Goal: Task Accomplishment & Management: Manage account settings

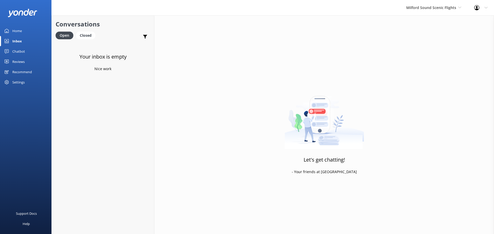
click at [11, 41] on link "Inbox" at bounding box center [25, 41] width 51 height 10
click at [447, 5] on span "Milford Sound Scenic Flights" at bounding box center [431, 7] width 50 height 5
click at [437, 23] on link "Milford Sound Scenic Flights" at bounding box center [425, 21] width 51 height 12
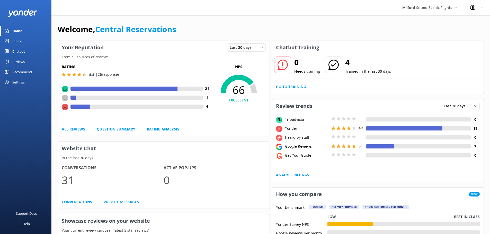
click at [18, 41] on div "Inbox" at bounding box center [16, 41] width 9 height 10
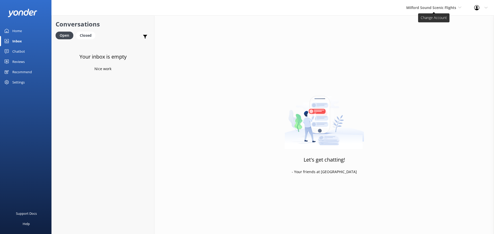
click at [440, 11] on span "Milford Sound Scenic Flights" at bounding box center [433, 8] width 55 height 6
click at [21, 42] on div "Inbox" at bounding box center [17, 41] width 10 height 10
click at [428, 9] on span "Milford Sound Scenic Flights" at bounding box center [431, 7] width 50 height 5
click at [431, 9] on span "Milford Sound Scenic Flights" at bounding box center [431, 7] width 50 height 5
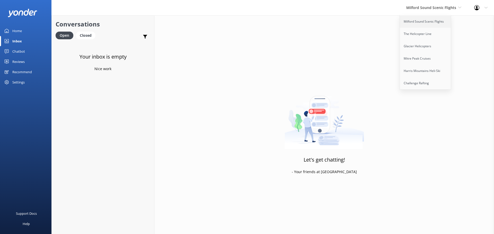
click at [429, 21] on link "Milford Sound Scenic Flights" at bounding box center [425, 21] width 51 height 12
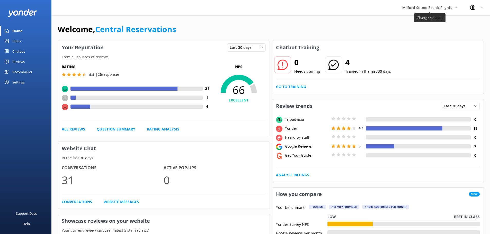
click at [444, 7] on span "Milford Sound Scenic Flights" at bounding box center [427, 7] width 50 height 5
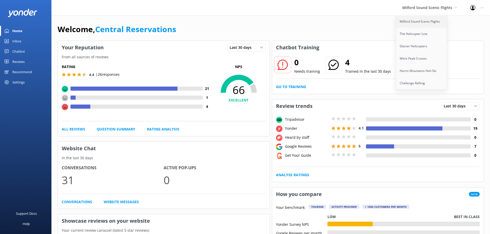
click at [422, 22] on link "Milford Sound Scenic Flights" at bounding box center [421, 21] width 51 height 12
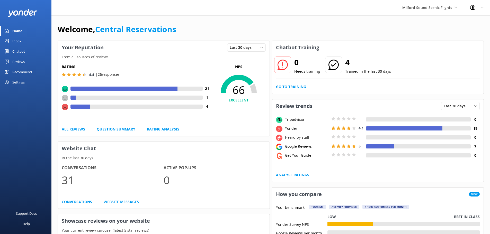
click at [17, 41] on div "Inbox" at bounding box center [16, 41] width 9 height 10
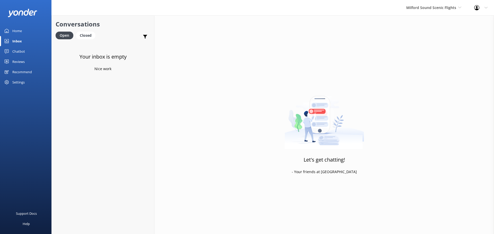
drag, startPoint x: 20, startPoint y: 40, endPoint x: 110, endPoint y: 32, distance: 90.0
click at [20, 40] on div "Inbox" at bounding box center [17, 41] width 10 height 10
drag, startPoint x: 445, startPoint y: 10, endPoint x: 443, endPoint y: 21, distance: 11.5
click at [445, 10] on span "Milford Sound Scenic Flights" at bounding box center [431, 7] width 50 height 5
click at [441, 21] on link "Milford Sound Scenic Flights" at bounding box center [425, 21] width 51 height 12
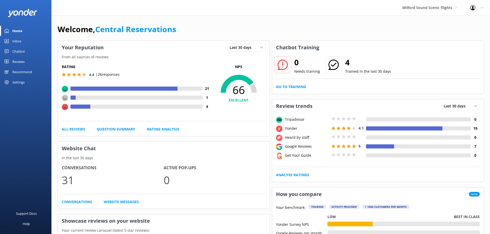
click at [15, 39] on div "Inbox" at bounding box center [16, 41] width 9 height 10
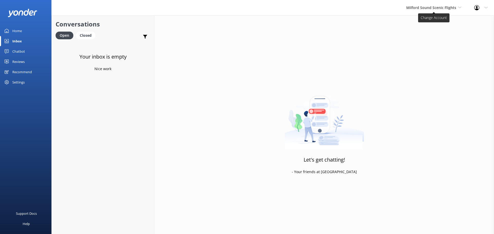
click at [421, 11] on span "Milford Sound Scenic Flights" at bounding box center [433, 8] width 55 height 6
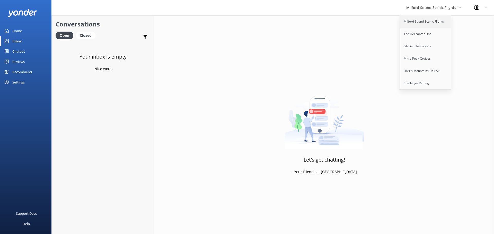
click at [411, 25] on link "Milford Sound Scenic Flights" at bounding box center [425, 21] width 51 height 12
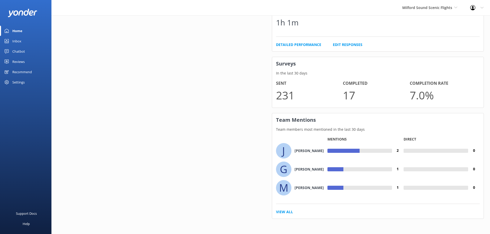
scroll to position [324, 0]
click at [283, 212] on link "View All" at bounding box center [284, 212] width 17 height 6
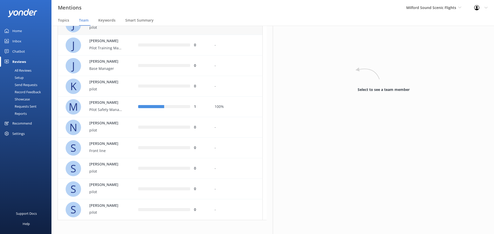
scroll to position [130, 0]
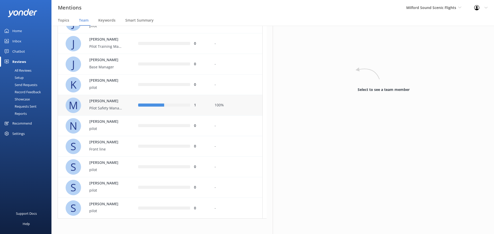
click at [229, 106] on div "100%" at bounding box center [236, 106] width 44 height 6
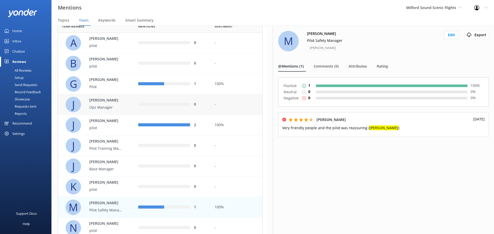
scroll to position [27, 0]
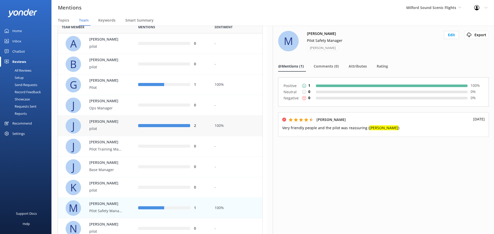
click at [226, 126] on div "100%" at bounding box center [236, 126] width 44 height 6
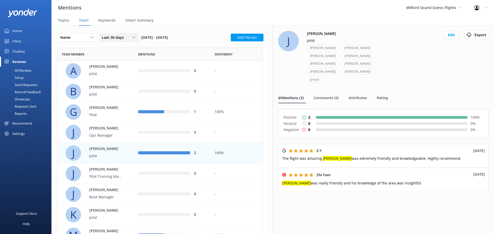
click at [106, 37] on span "Last 30 days" at bounding box center [114, 38] width 25 height 6
click at [116, 79] on div "Last 180 days" at bounding box center [112, 79] width 20 height 5
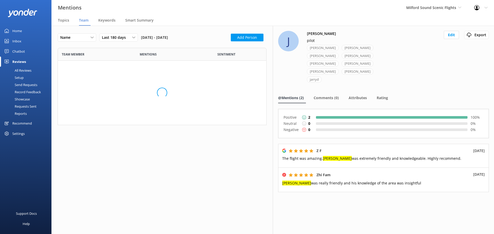
scroll to position [297, 201]
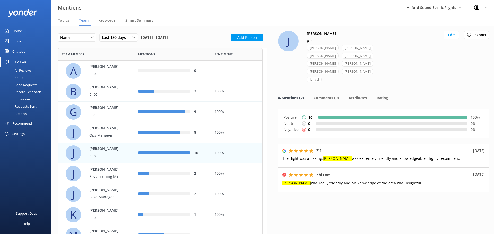
click at [239, 152] on div "100%" at bounding box center [236, 153] width 44 height 6
click at [206, 157] on div "10" at bounding box center [172, 153] width 76 height 21
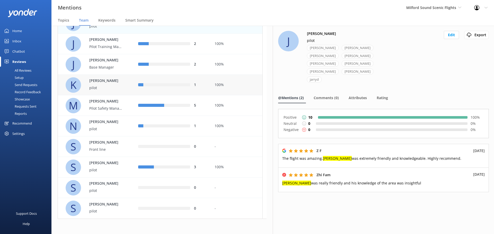
scroll to position [130, 0]
click at [173, 167] on div "row" at bounding box center [172, 167] width 36 height 3
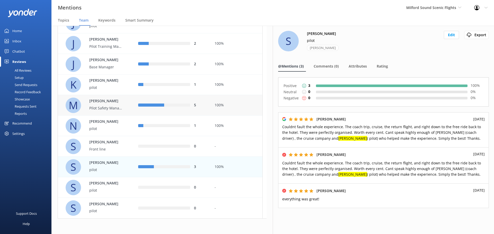
click at [239, 108] on div "100%" at bounding box center [237, 105] width 52 height 21
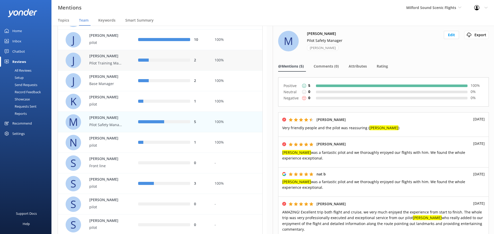
scroll to position [104, 0]
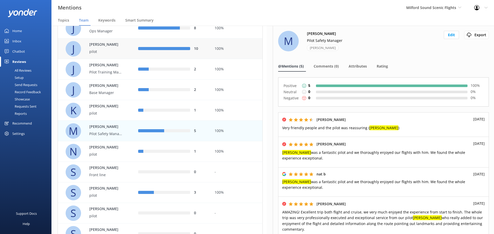
click at [229, 48] on div "100%" at bounding box center [236, 49] width 44 height 6
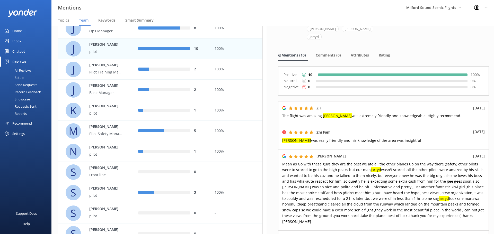
scroll to position [42, 0]
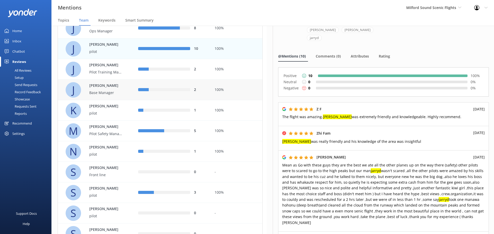
click at [225, 86] on div "100%" at bounding box center [237, 90] width 52 height 21
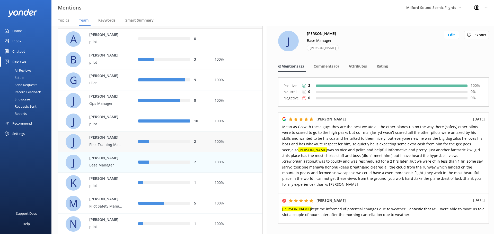
scroll to position [27, 0]
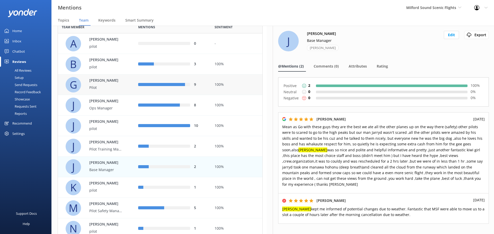
click at [225, 78] on div "100%" at bounding box center [237, 85] width 52 height 21
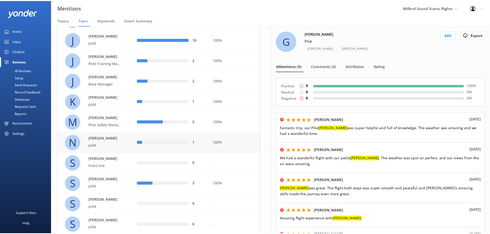
scroll to position [104, 0]
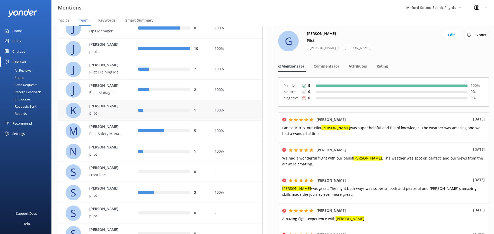
click at [116, 111] on p "pilot" at bounding box center [105, 114] width 33 height 6
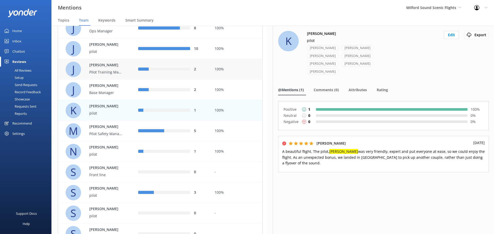
click at [105, 73] on p "Pilot Training Manager" at bounding box center [105, 72] width 33 height 6
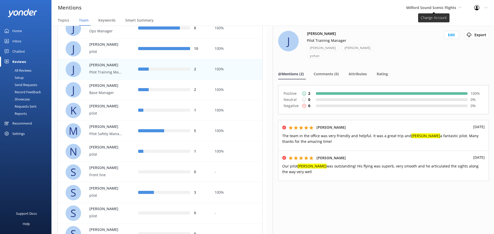
click at [447, 8] on span "Milford Sound Scenic Flights" at bounding box center [431, 7] width 50 height 5
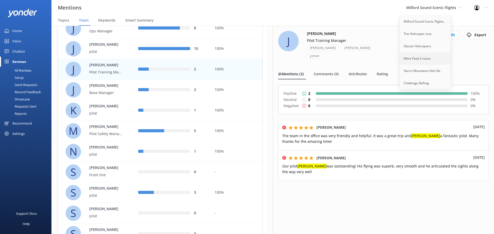
click at [424, 59] on link "Mitre Peak Cruises" at bounding box center [425, 58] width 51 height 12
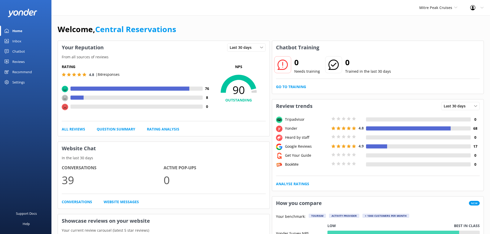
click at [20, 61] on div "Reviews" at bounding box center [18, 62] width 12 height 10
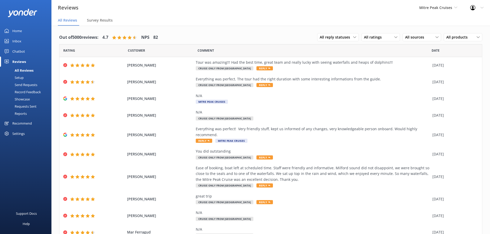
click at [20, 29] on div "Home" at bounding box center [17, 31] width 10 height 10
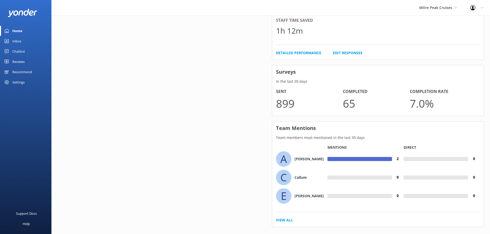
scroll to position [333, 0]
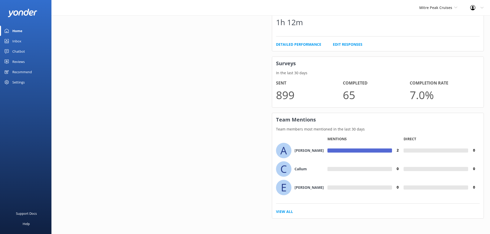
click at [286, 208] on div "A Andy Mentions 2 Direct 0 C Callum 0 0 E Erin 0 0 View All" at bounding box center [378, 178] width 212 height 79
click at [286, 212] on link "View All" at bounding box center [284, 212] width 17 height 6
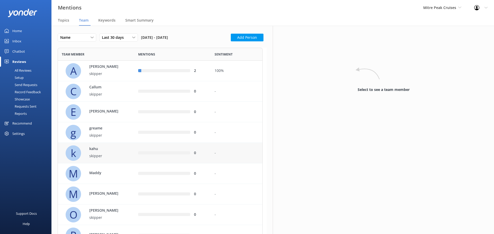
scroll to position [194, 201]
click at [121, 39] on span "Last 30 days" at bounding box center [114, 38] width 25 height 6
click at [118, 90] on link "Custom" at bounding box center [122, 90] width 46 height 10
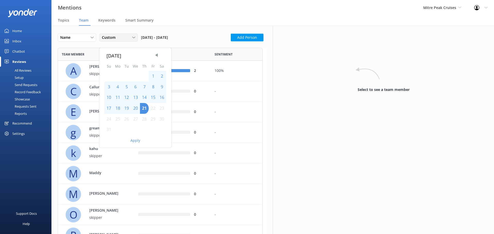
click at [120, 36] on div "Custom" at bounding box center [119, 38] width 36 height 6
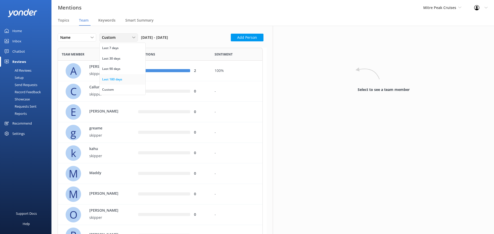
click at [116, 74] on link "Last 180 days" at bounding box center [122, 79] width 46 height 10
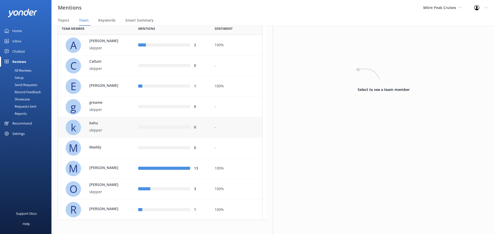
scroll to position [27, 0]
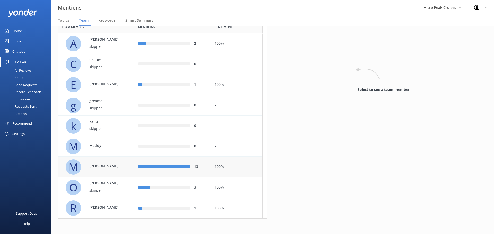
click at [236, 167] on div "100%" at bounding box center [236, 167] width 44 height 6
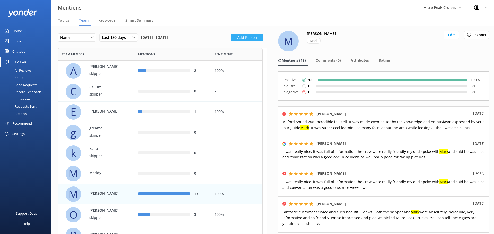
click at [246, 35] on button "Add Person" at bounding box center [247, 38] width 33 height 8
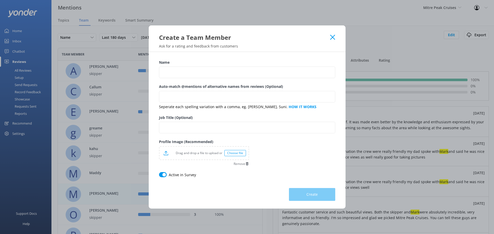
click at [200, 66] on div "Name" at bounding box center [247, 72] width 176 height 24
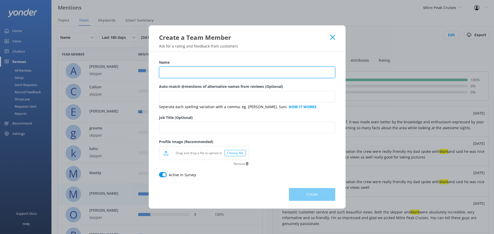
click at [213, 77] on input "Name" at bounding box center [247, 73] width 176 height 12
type input "Dylan"
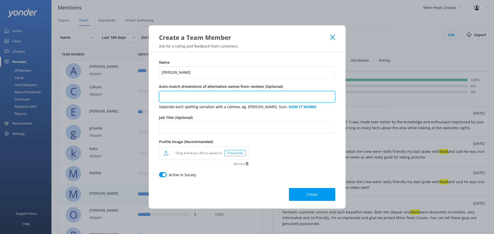
click at [229, 96] on input "Auto-match @mentions of alternative names from reviews (Optional)" at bounding box center [247, 97] width 176 height 12
type input "D"
type input "Dylan, dillon"
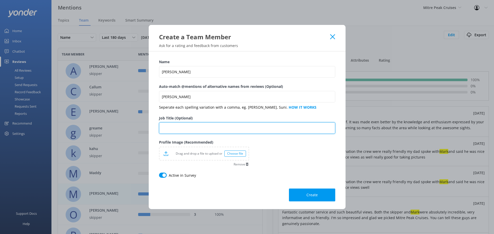
click at [221, 129] on input "Job Title (Optional)" at bounding box center [247, 128] width 176 height 12
type input "Skipper"
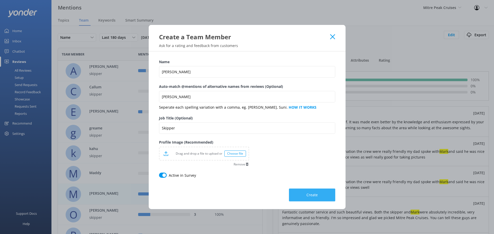
click at [304, 195] on button "Create" at bounding box center [312, 195] width 46 height 13
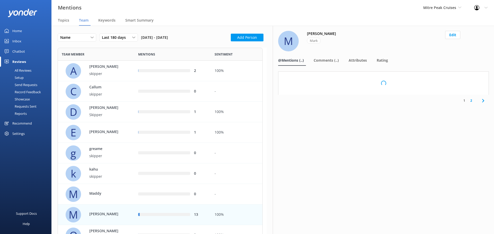
scroll to position [215, 201]
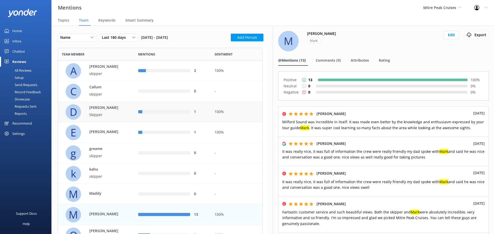
click at [234, 116] on div "100%" at bounding box center [237, 112] width 52 height 21
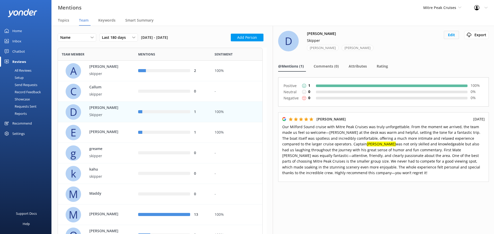
click at [455, 37] on button "Edit" at bounding box center [450, 35] width 15 height 8
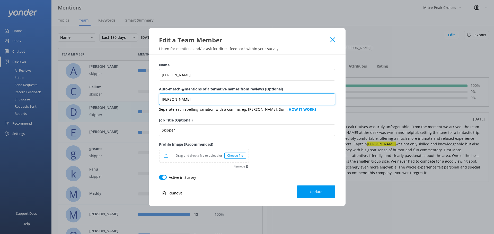
click at [234, 103] on input "Dylan,dillon" at bounding box center [247, 100] width 176 height 12
click at [173, 100] on input "Dylan,dillon" at bounding box center [247, 100] width 176 height 12
click at [198, 102] on input "Dylan, dillon" at bounding box center [247, 100] width 176 height 12
type input "Dylan, dillon, dylon"
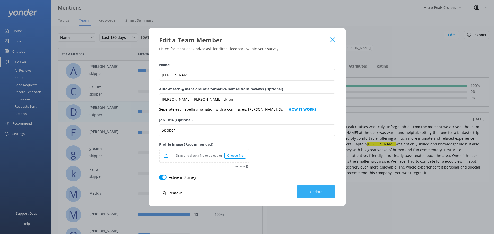
click at [317, 194] on span "Update" at bounding box center [316, 191] width 13 height 5
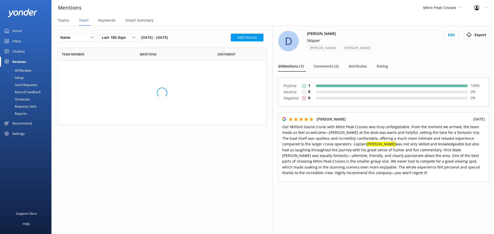
scroll to position [215, 201]
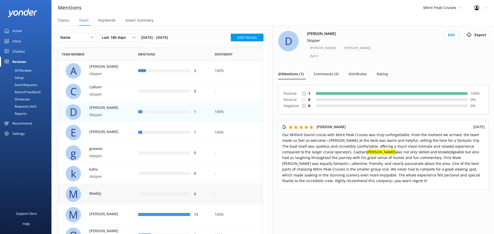
click at [95, 196] on p "Maddy" at bounding box center [105, 194] width 33 height 6
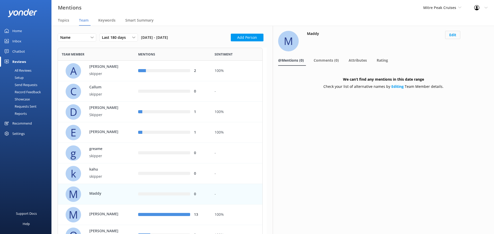
click at [455, 32] on button "Edit" at bounding box center [452, 35] width 15 height 8
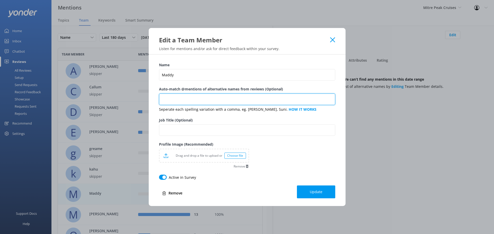
click at [210, 98] on input "Auto-match @mentions of alternative names from reviews (Optional)" at bounding box center [247, 100] width 176 height 12
type input "maddy, maddi, madi, maddie,"
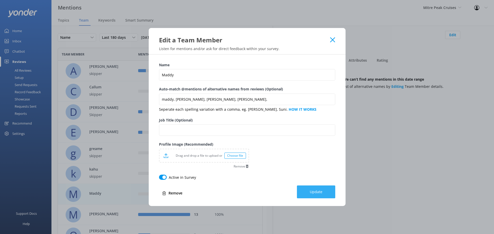
click at [324, 187] on button "Update" at bounding box center [316, 192] width 38 height 13
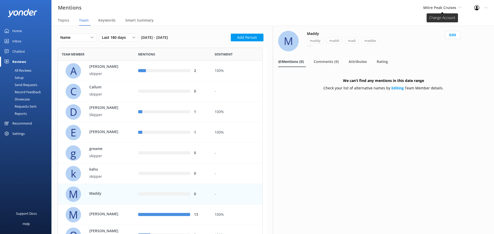
click at [455, 6] on span "Mitre Peak Cruises" at bounding box center [439, 7] width 33 height 5
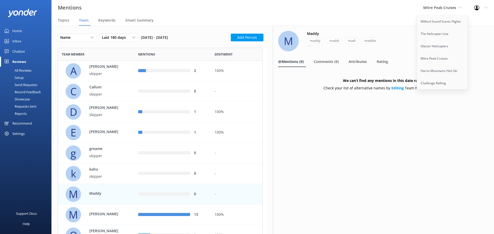
click at [276, 14] on div "Mentions Mitre Peak Cruises Milford Sound Scenic Flights The Helicopter Line Gl…" at bounding box center [247, 7] width 494 height 15
click at [250, 38] on button "Add Person" at bounding box center [247, 38] width 33 height 8
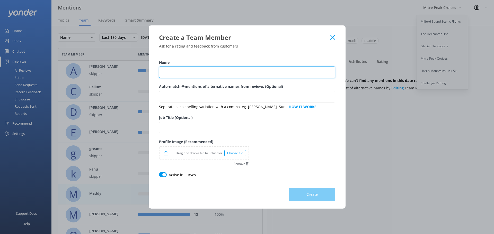
click at [187, 70] on input "Name" at bounding box center [247, 73] width 176 height 12
type input "Greta"
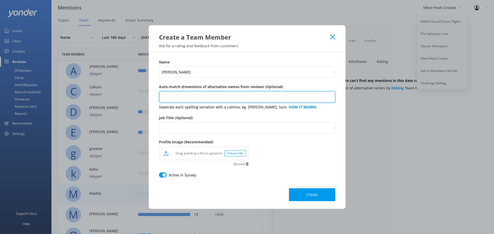
drag, startPoint x: 170, startPoint y: 95, endPoint x: 161, endPoint y: 91, distance: 10.0
click at [170, 95] on input "Auto-match @mentions of alternative names from reviews (Optional)" at bounding box center [247, 97] width 176 height 12
type input "greta"
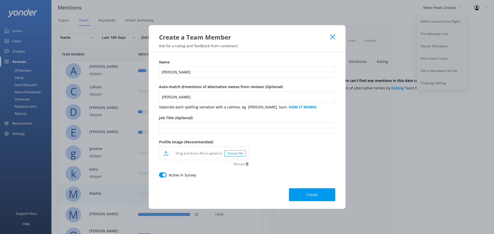
click at [297, 192] on button "Create" at bounding box center [312, 194] width 46 height 13
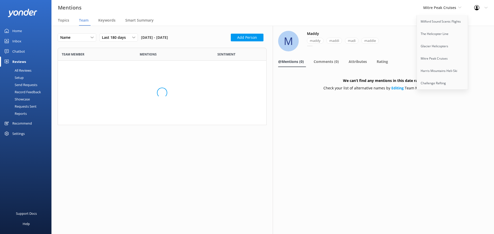
scroll to position [235, 201]
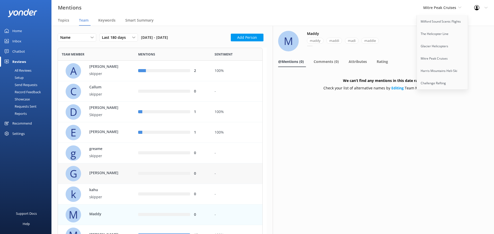
click at [207, 176] on div "0" at bounding box center [200, 174] width 13 height 6
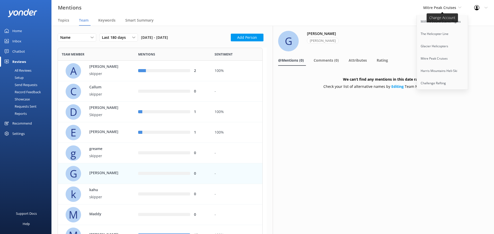
click at [455, 7] on span "Mitre Peak Cruises" at bounding box center [439, 7] width 33 height 5
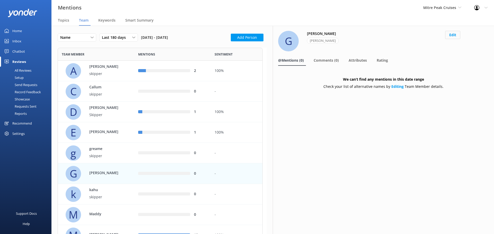
click at [457, 32] on button "Edit" at bounding box center [452, 35] width 15 height 8
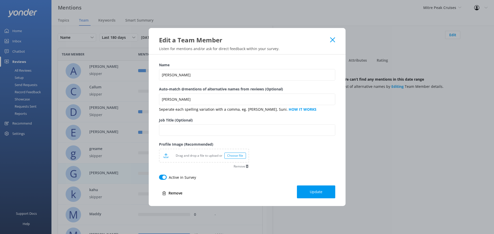
click at [179, 193] on button "Remove" at bounding box center [172, 193] width 26 height 10
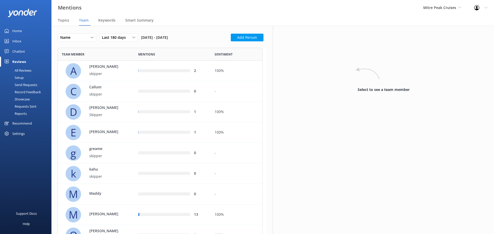
scroll to position [215, 201]
click at [20, 40] on div "Inbox" at bounding box center [16, 41] width 9 height 10
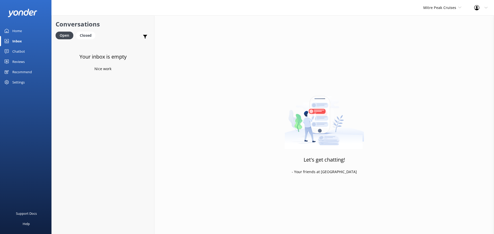
click at [124, 157] on div "Your inbox is empty Nice work" at bounding box center [103, 159] width 102 height 234
click at [18, 39] on div "Inbox" at bounding box center [17, 41] width 10 height 10
click at [445, 9] on span "Mitre Peak Cruises" at bounding box center [439, 7] width 33 height 5
click at [439, 16] on link "Milford Sound Scenic Flights" at bounding box center [441, 21] width 51 height 12
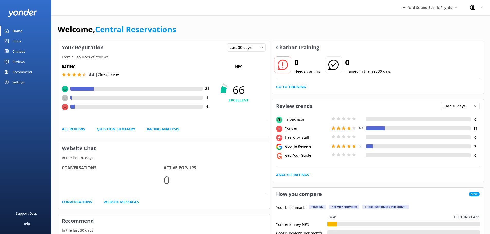
click at [17, 41] on div "Inbox" at bounding box center [16, 41] width 9 height 10
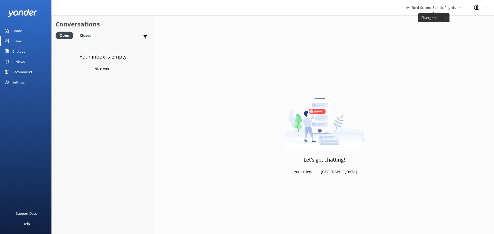
click at [428, 6] on span "Milford Sound Scenic Flights" at bounding box center [431, 7] width 50 height 5
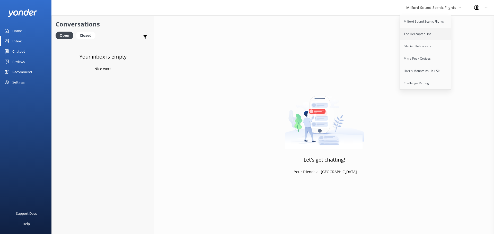
click at [423, 35] on link "The Helicopter Line" at bounding box center [425, 34] width 51 height 12
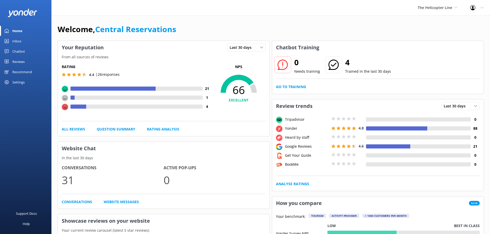
click at [13, 37] on div "Inbox" at bounding box center [16, 41] width 9 height 10
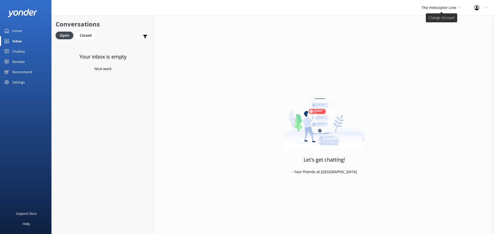
click at [435, 6] on span "The Helicopter Line" at bounding box center [438, 7] width 34 height 5
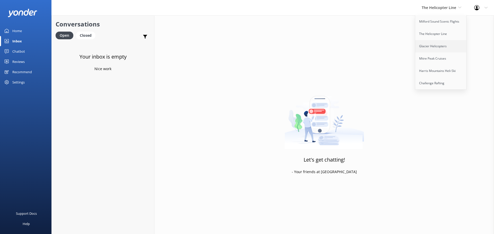
click at [438, 45] on link "Glacier Helicopters" at bounding box center [440, 46] width 51 height 12
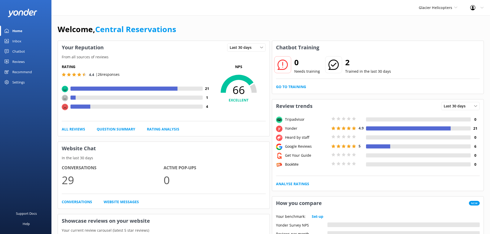
click at [18, 41] on div "Inbox" at bounding box center [16, 41] width 9 height 10
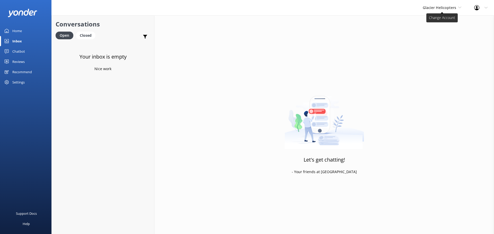
click at [442, 6] on span "Glacier Helicopters" at bounding box center [438, 7] width 33 height 5
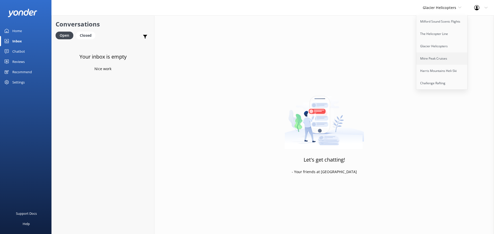
click at [435, 58] on link "Mitre Peak Cruises" at bounding box center [441, 58] width 51 height 12
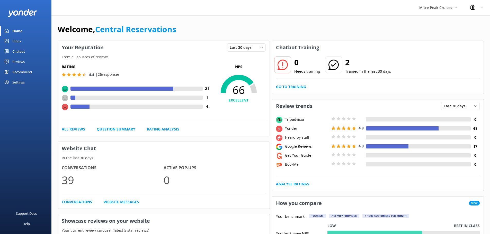
click at [24, 41] on link "Inbox" at bounding box center [25, 41] width 51 height 10
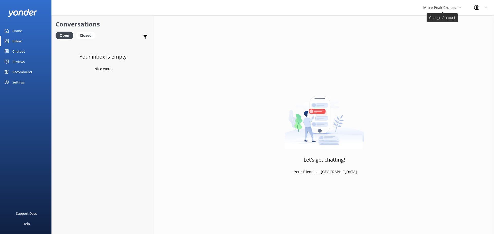
click at [437, 5] on span "Mitre Peak Cruises" at bounding box center [442, 8] width 38 height 6
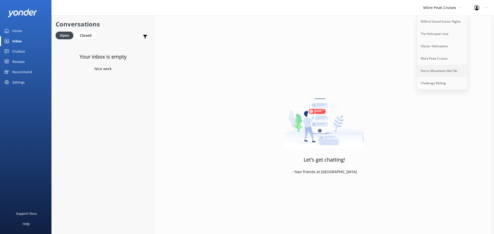
click at [424, 73] on link "Harris Mountains Heli-Ski" at bounding box center [441, 71] width 51 height 12
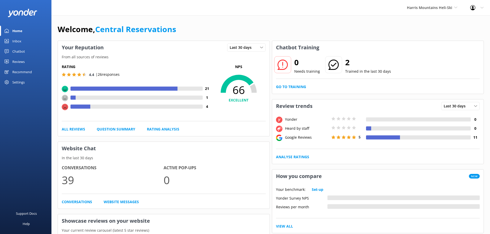
click at [21, 41] on div "Inbox" at bounding box center [16, 41] width 9 height 10
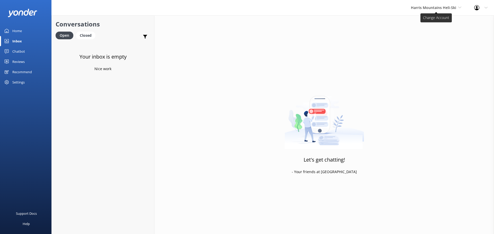
click at [460, 8] on icon at bounding box center [459, 7] width 3 height 3
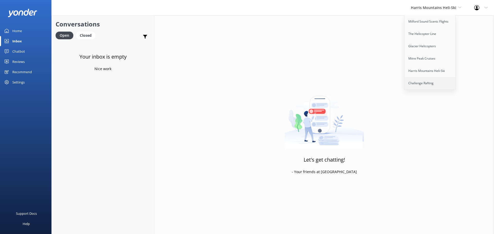
click at [427, 83] on link "Challenge Rafting" at bounding box center [429, 83] width 51 height 12
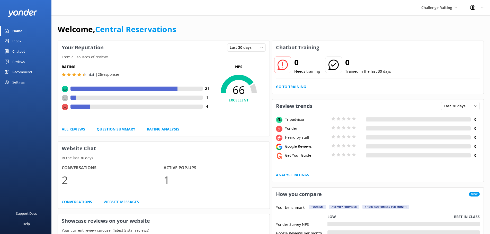
click at [24, 42] on link "Inbox" at bounding box center [25, 41] width 51 height 10
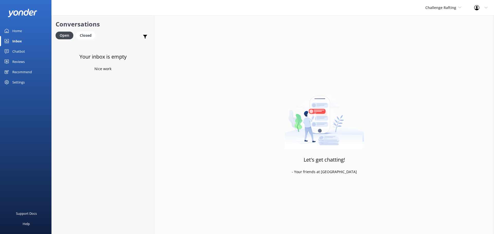
click at [237, 16] on div "Let's get chatting! - Your friends at Yonder" at bounding box center [323, 132] width 339 height 234
click at [149, 7] on div "Challenge Rafting Milford Sound Scenic Flights The Helicopter Line Glacier Heli…" at bounding box center [247, 7] width 494 height 15
click at [57, 114] on div "Your inbox is empty Nice work" at bounding box center [103, 159] width 102 height 234
drag, startPoint x: 120, startPoint y: 185, endPoint x: 126, endPoint y: 186, distance: 5.8
click at [122, 186] on div "Your inbox is empty Nice work" at bounding box center [103, 159] width 102 height 234
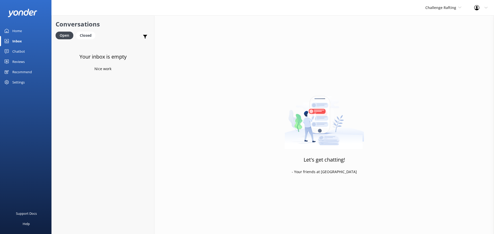
drag, startPoint x: 18, startPoint y: 39, endPoint x: 29, endPoint y: 36, distance: 12.0
click at [18, 39] on div "Inbox" at bounding box center [17, 41] width 10 height 10
click at [426, 5] on span "Challenge Rafting" at bounding box center [440, 7] width 31 height 5
click at [428, 22] on link "Milford Sound Scenic Flights" at bounding box center [444, 21] width 51 height 12
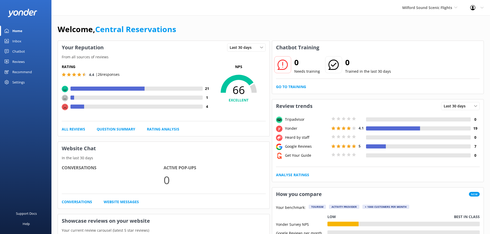
click at [13, 39] on div "Inbox" at bounding box center [16, 41] width 9 height 10
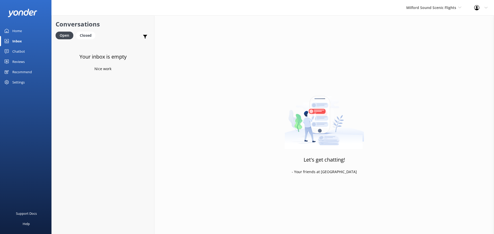
click at [26, 52] on link "Chatbot" at bounding box center [25, 51] width 51 height 10
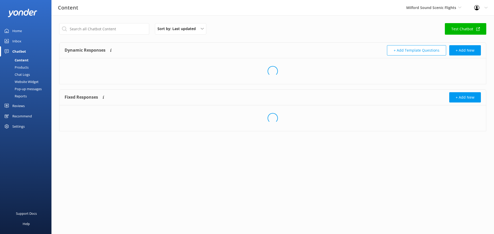
click at [19, 36] on div "Inbox" at bounding box center [16, 41] width 9 height 10
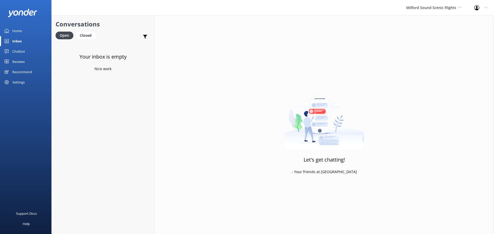
click at [16, 39] on div "Inbox" at bounding box center [17, 41] width 10 height 10
click at [433, 16] on div "Let's get chatting! - Your friends at [GEOGRAPHIC_DATA]" at bounding box center [323, 132] width 339 height 234
click at [435, 10] on span "Milford Sound Scenic Flights" at bounding box center [431, 7] width 50 height 5
click at [428, 44] on link "Glacier Helicopters" at bounding box center [425, 46] width 51 height 12
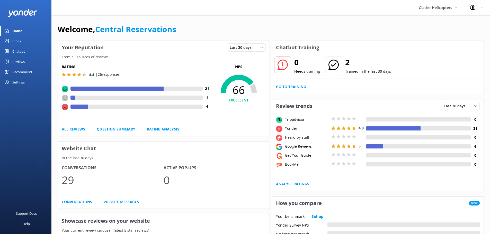
click at [17, 41] on div "Inbox" at bounding box center [16, 41] width 9 height 10
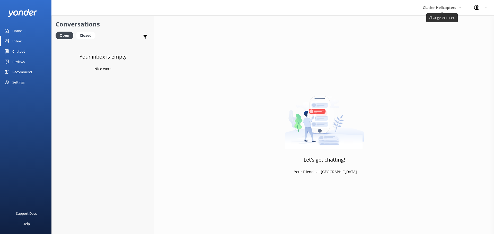
click at [439, 6] on span "Glacier Helicopters" at bounding box center [441, 8] width 39 height 6
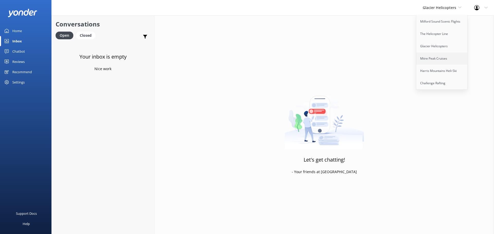
click at [434, 60] on link "Mitre Peak Cruises" at bounding box center [441, 58] width 51 height 12
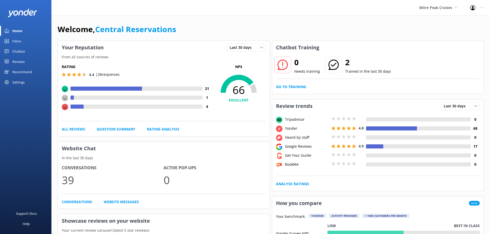
click at [17, 42] on div "Inbox" at bounding box center [16, 41] width 9 height 10
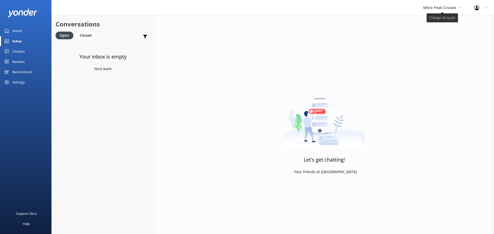
click at [443, 10] on span "Mitre Peak Cruises" at bounding box center [442, 8] width 38 height 6
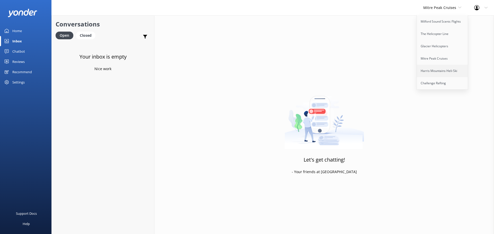
click at [435, 65] on link "Harris Mountains Heli-Ski" at bounding box center [441, 71] width 51 height 12
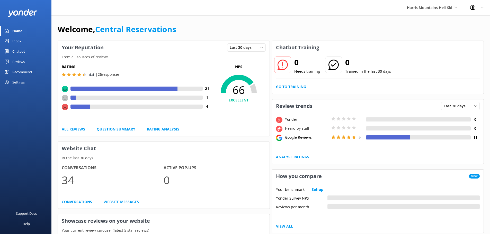
click at [29, 35] on link "Home" at bounding box center [25, 31] width 51 height 10
click at [23, 39] on link "Inbox" at bounding box center [25, 41] width 51 height 10
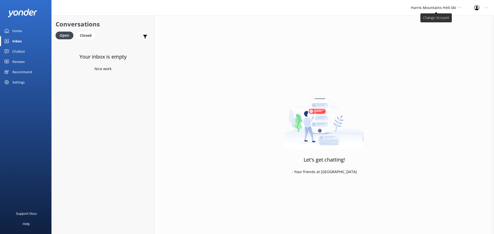
click at [448, 5] on span "Harris Mountains Heli-Ski" at bounding box center [433, 7] width 45 height 5
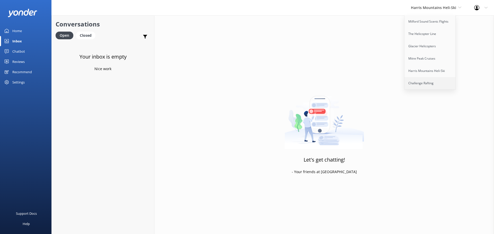
click at [433, 86] on link "Challenge Rafting" at bounding box center [429, 83] width 51 height 12
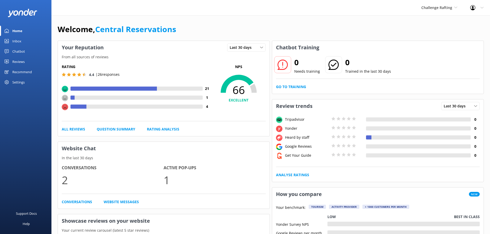
click at [19, 41] on div "Inbox" at bounding box center [16, 41] width 9 height 10
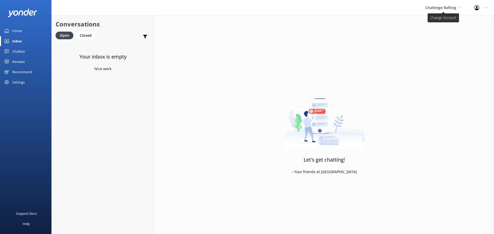
click at [458, 5] on span "Challenge Rafting" at bounding box center [443, 8] width 36 height 6
drag, startPoint x: 86, startPoint y: 94, endPoint x: 103, endPoint y: 109, distance: 23.1
click at [86, 94] on div "Your inbox is empty Nice work" at bounding box center [103, 159] width 102 height 234
